Goal: Transaction & Acquisition: Purchase product/service

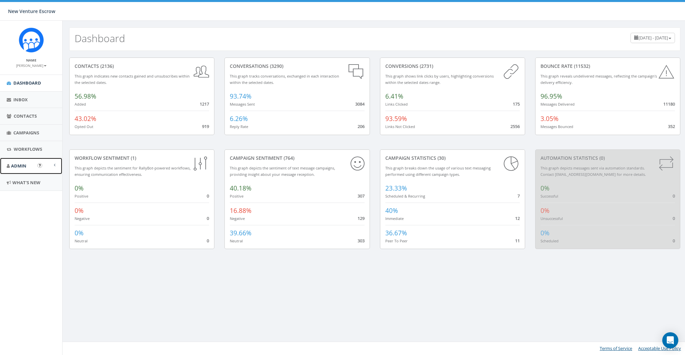
click at [17, 162] on link "Admin" at bounding box center [31, 166] width 62 height 16
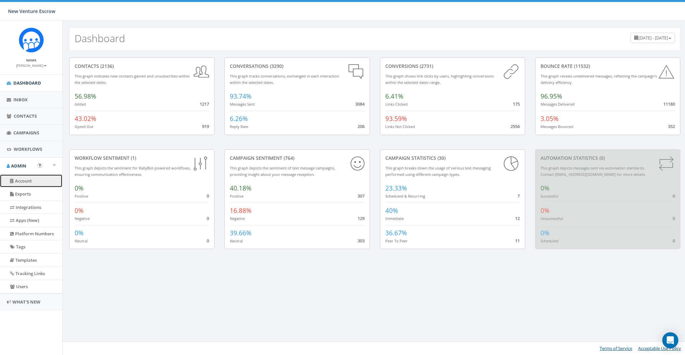
click at [24, 180] on link "Account" at bounding box center [31, 181] width 62 height 13
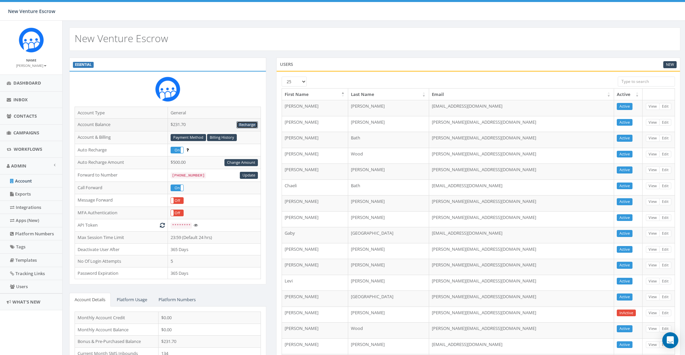
click at [241, 123] on link "Recharge" at bounding box center [246, 124] width 21 height 7
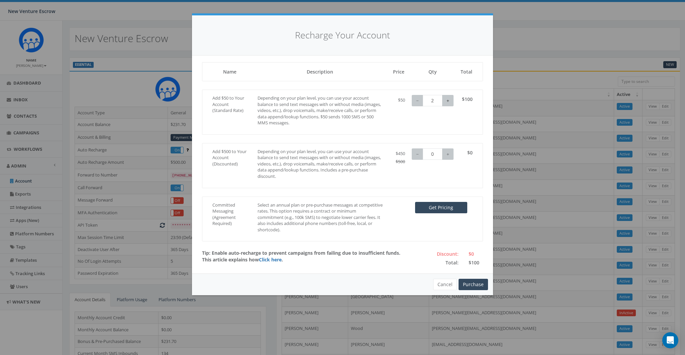
click at [451, 96] on button "+" at bounding box center [447, 100] width 11 height 11
click at [450, 98] on button "+" at bounding box center [447, 100] width 11 height 11
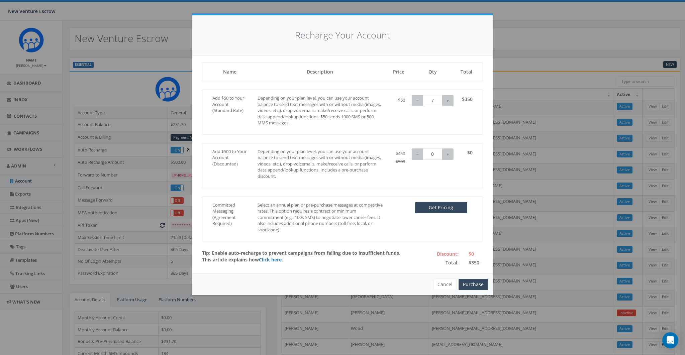
click at [450, 98] on button "+" at bounding box center [447, 100] width 11 height 11
click at [416, 101] on button "−" at bounding box center [417, 100] width 11 height 11
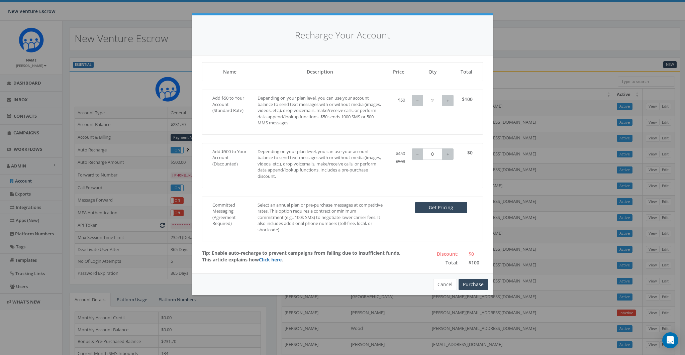
click at [416, 101] on button "−" at bounding box center [417, 100] width 11 height 11
type input "0"
click at [420, 100] on button "−" at bounding box center [417, 100] width 11 height 11
click at [446, 153] on button "+" at bounding box center [447, 154] width 11 height 11
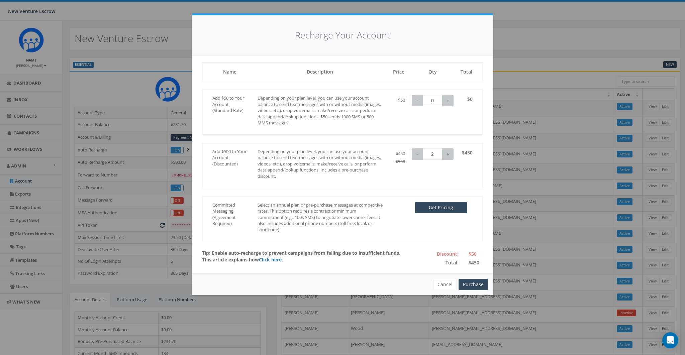
click at [446, 153] on button "+" at bounding box center [447, 154] width 11 height 11
click at [413, 153] on button "−" at bounding box center [417, 154] width 11 height 11
type input "1"
click at [413, 153] on button "−" at bounding box center [417, 154] width 11 height 11
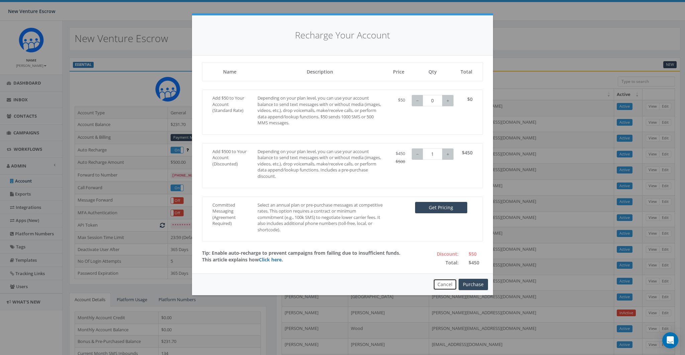
click at [442, 285] on button "Cancel" at bounding box center [445, 284] width 24 height 11
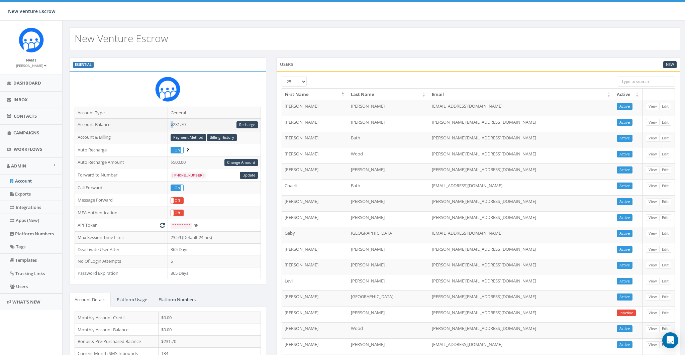
drag, startPoint x: 172, startPoint y: 125, endPoint x: 194, endPoint y: 120, distance: 22.6
click at [194, 120] on td "$231.70 Recharge" at bounding box center [214, 125] width 93 height 13
click at [36, 63] on small "[PERSON_NAME]" at bounding box center [31, 65] width 30 height 5
click at [32, 86] on link "Sign Out" at bounding box center [33, 84] width 53 height 8
